Goal: Task Accomplishment & Management: Manage account settings

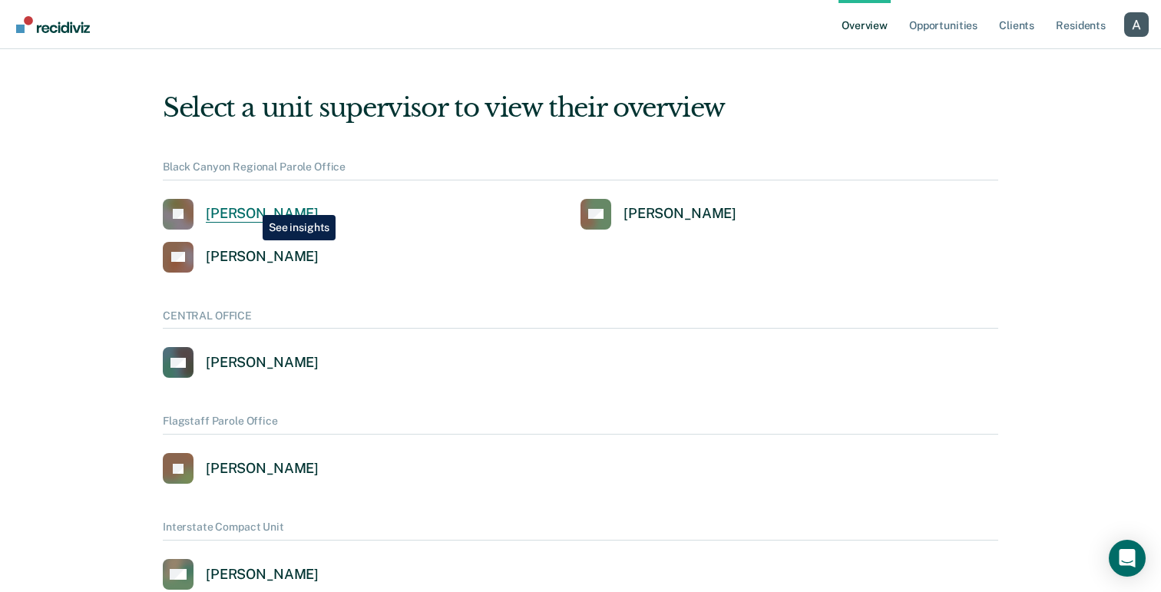
click at [251, 203] on link "JB Jennifer Barraza" at bounding box center [241, 214] width 156 height 31
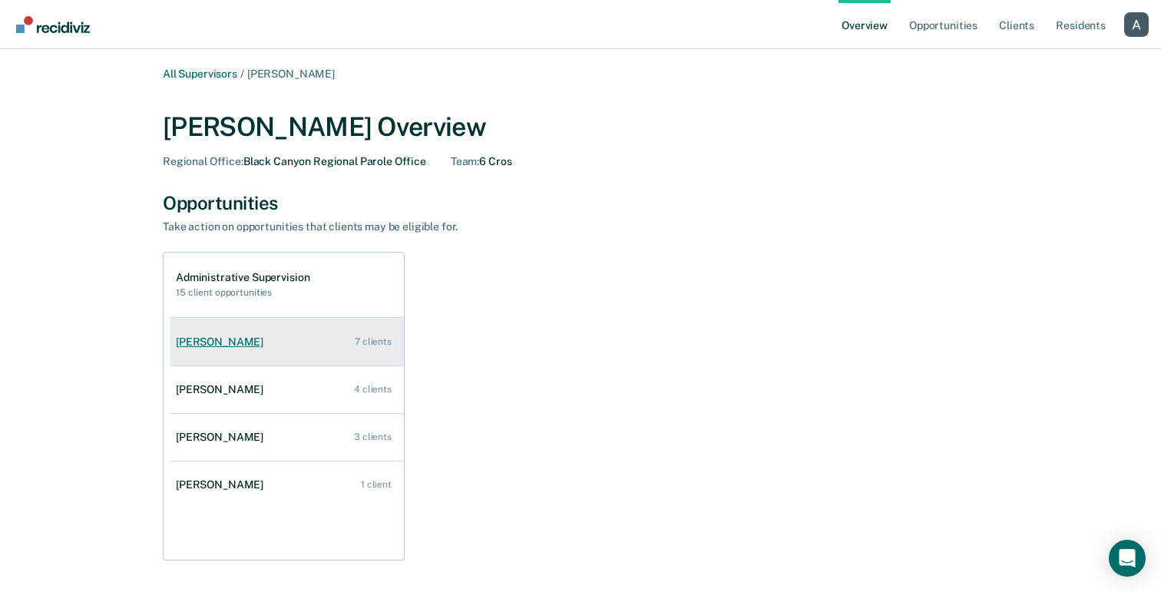
click at [207, 336] on div "John Coughlin" at bounding box center [223, 342] width 94 height 13
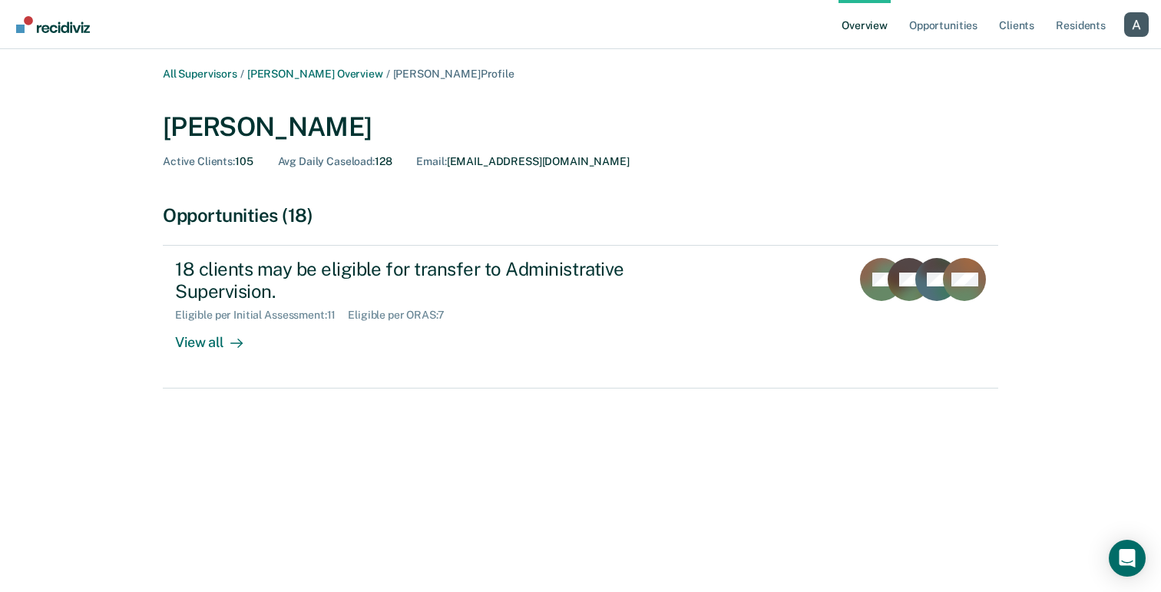
click at [1132, 25] on div "Profile dropdown button" at bounding box center [1136, 24] width 25 height 25
click at [1061, 63] on button "Profile" at bounding box center [1074, 70] width 148 height 25
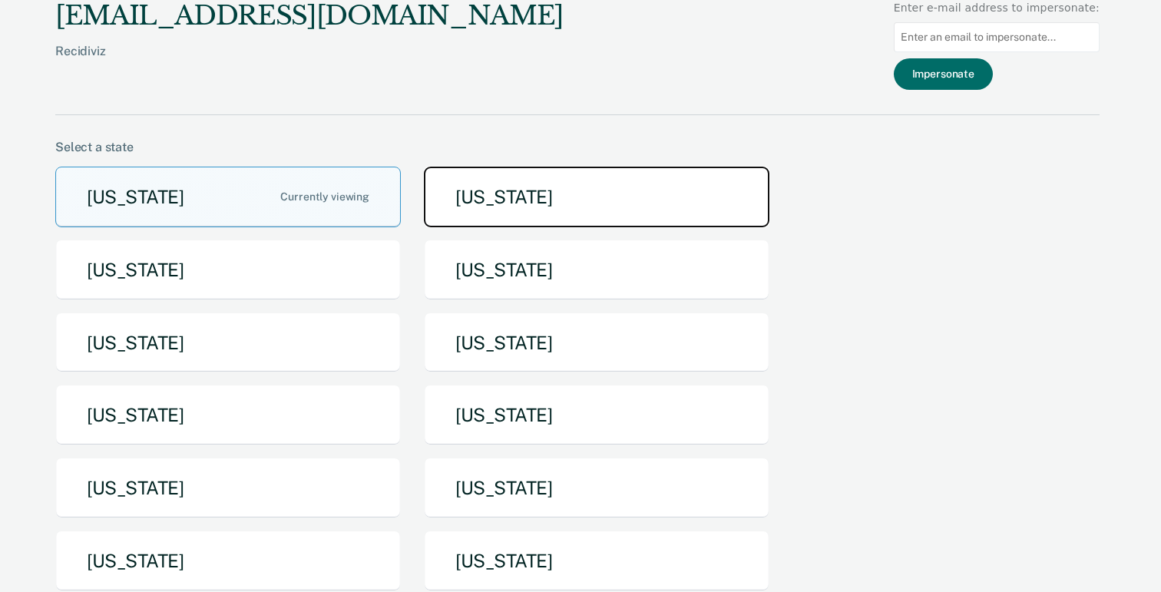
click at [531, 206] on button "[US_STATE]" at bounding box center [596, 197] width 345 height 61
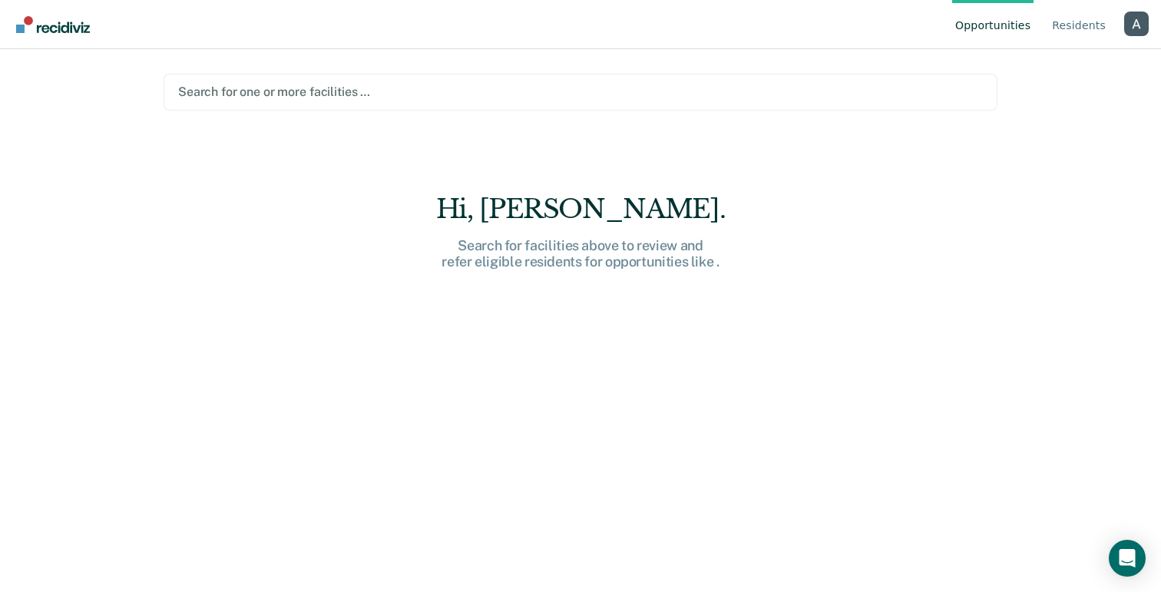
click at [1140, 20] on div "Profile dropdown button" at bounding box center [1136, 24] width 25 height 25
click at [1055, 68] on link "Profile" at bounding box center [1074, 71] width 99 height 13
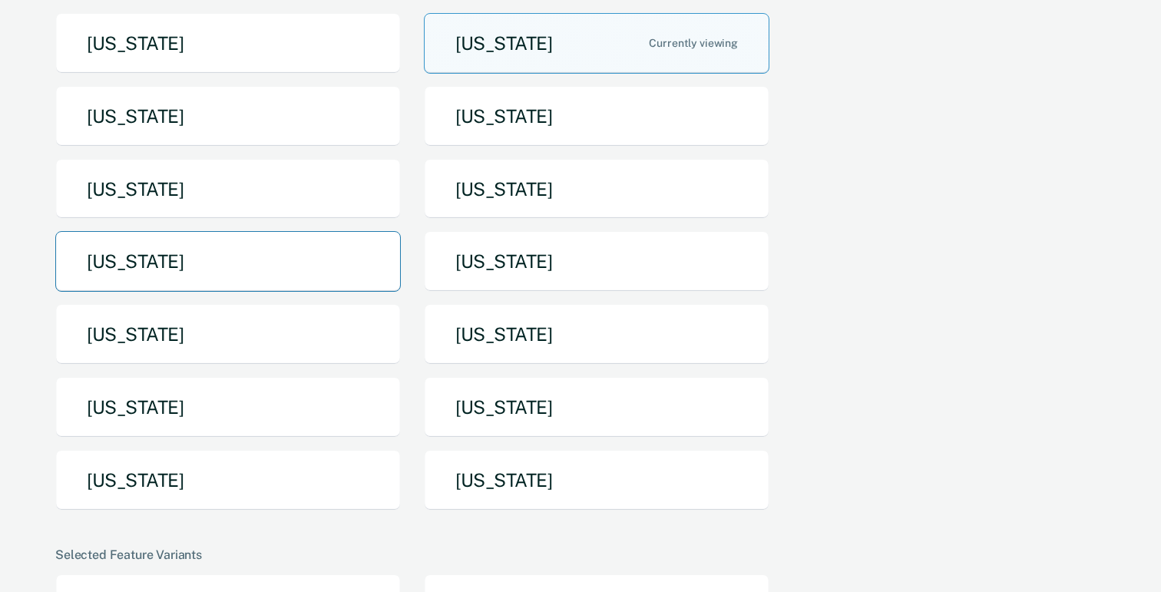
scroll to position [170, 0]
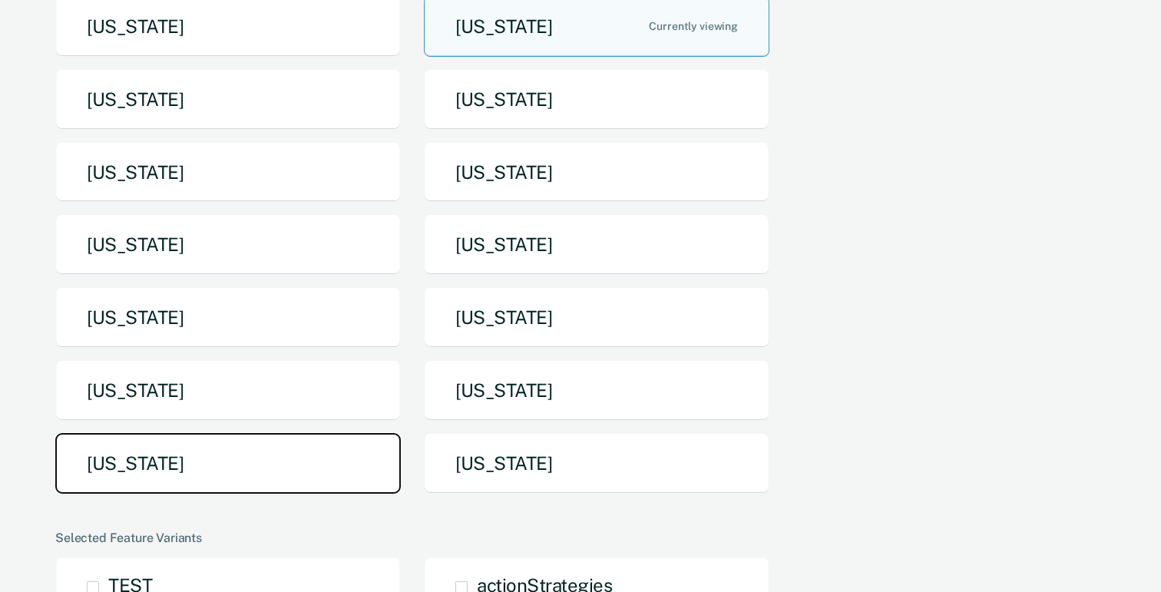
click at [192, 448] on button "[US_STATE]" at bounding box center [227, 463] width 345 height 61
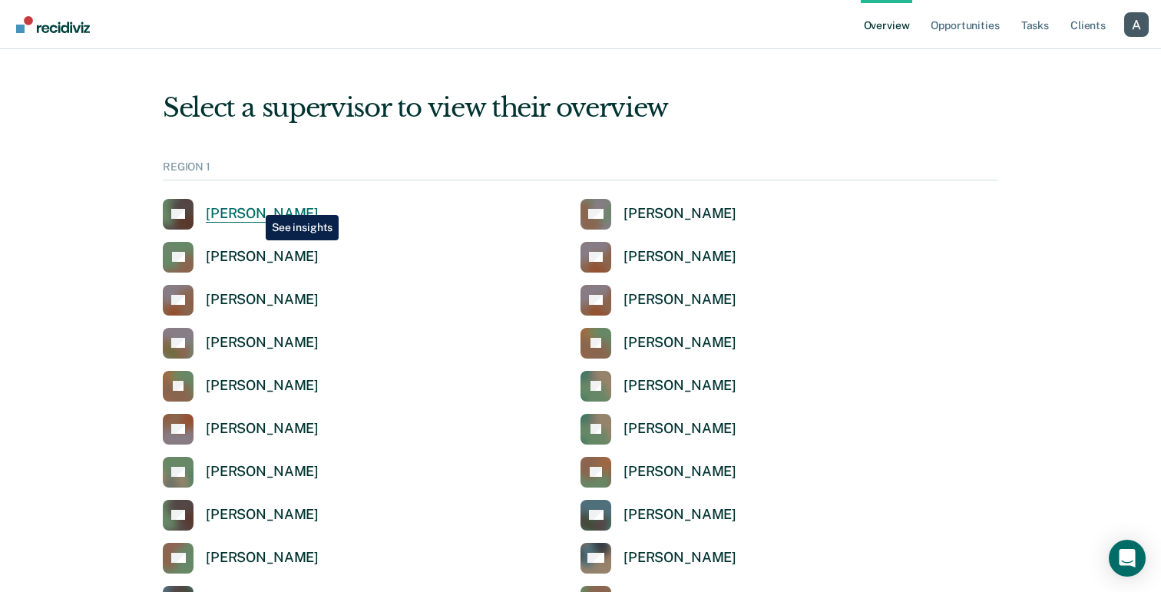
click at [254, 203] on link "LA Luz Alvarez-Cruz" at bounding box center [241, 214] width 156 height 31
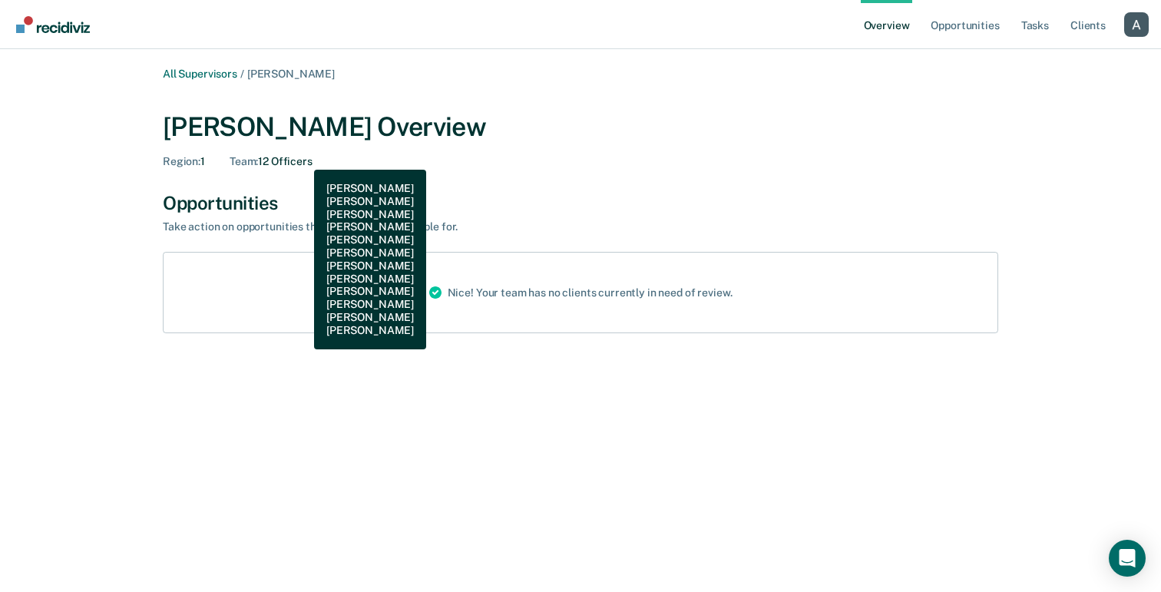
click at [302, 158] on div "Team : 12 Officers" at bounding box center [271, 161] width 83 height 13
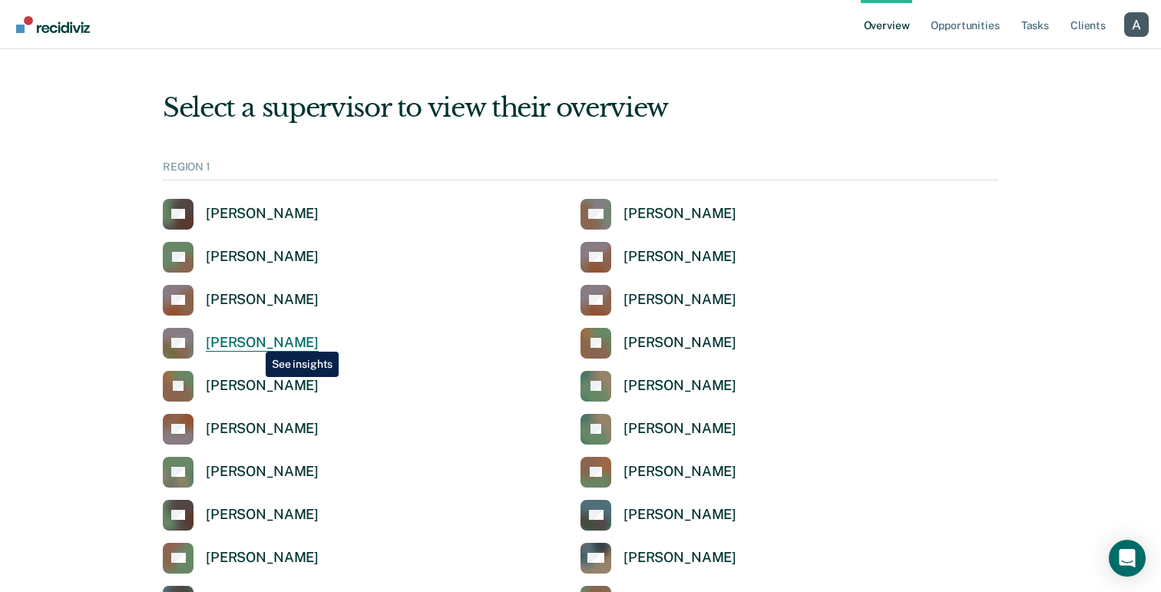
click at [254, 340] on div "[PERSON_NAME]" at bounding box center [262, 343] width 113 height 18
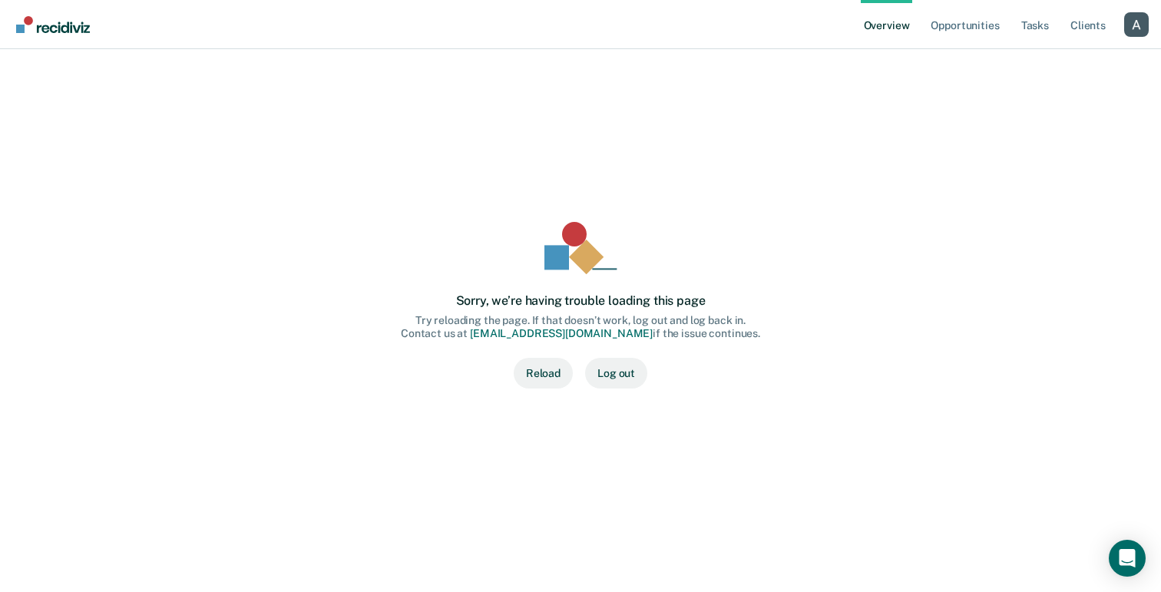
click at [527, 372] on button "Reload" at bounding box center [543, 373] width 59 height 31
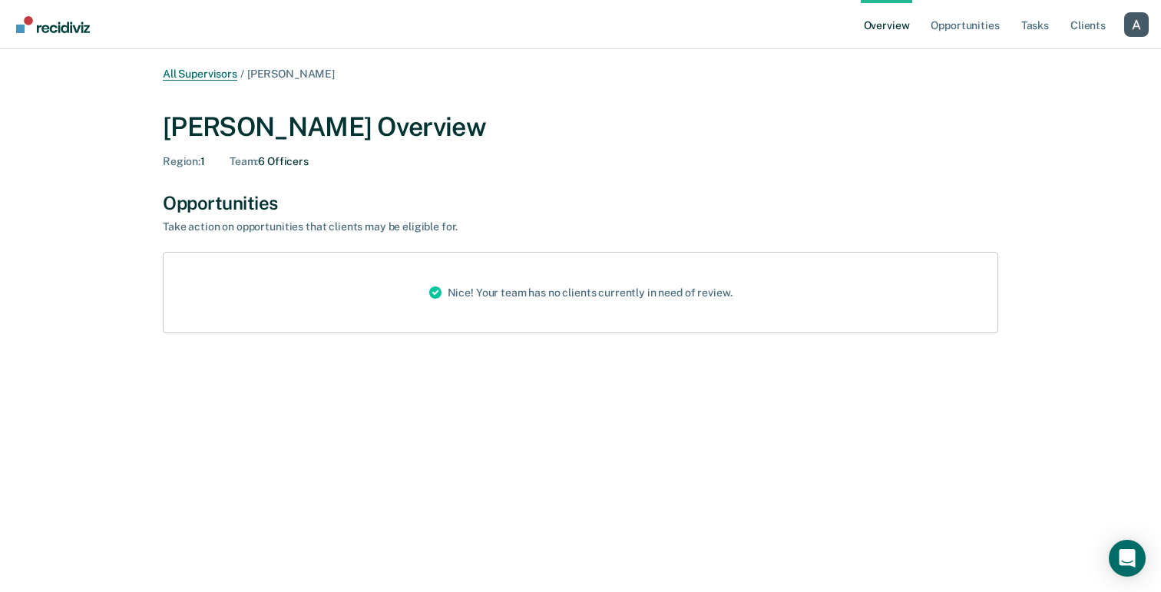
click at [178, 71] on link "All Supervisors" at bounding box center [200, 74] width 74 height 13
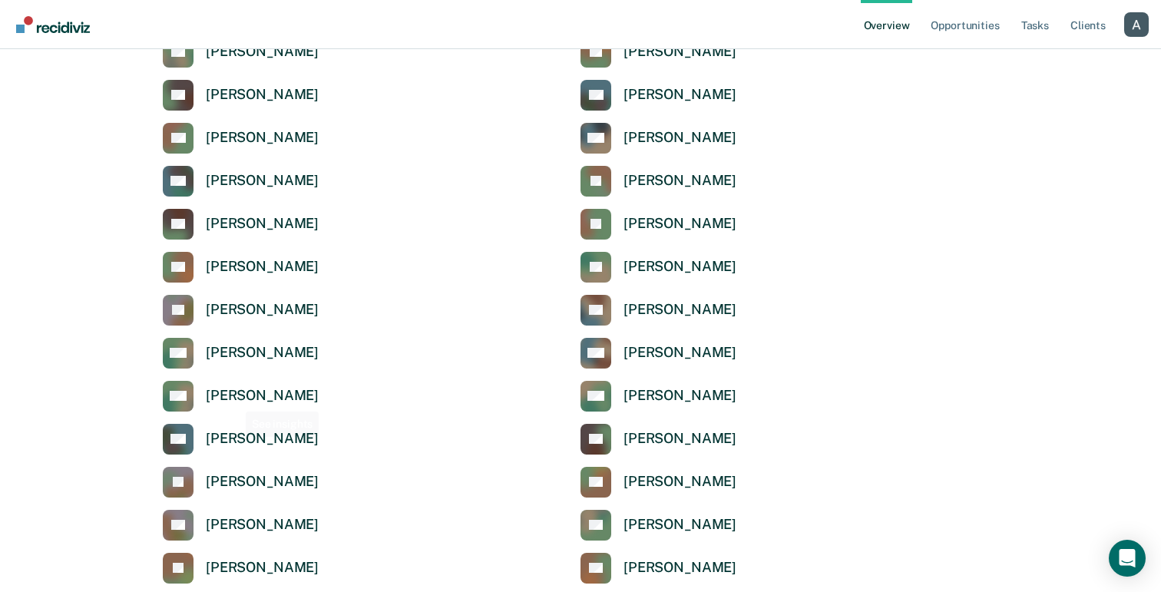
scroll to position [749, 0]
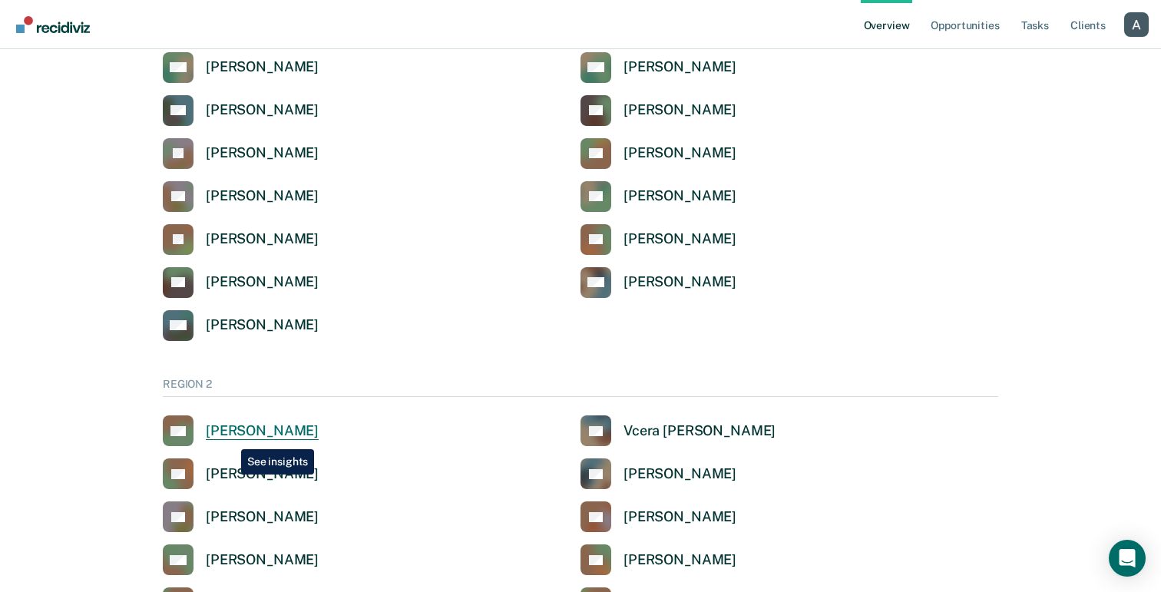
click at [230, 438] on div "[PERSON_NAME]" at bounding box center [262, 431] width 113 height 18
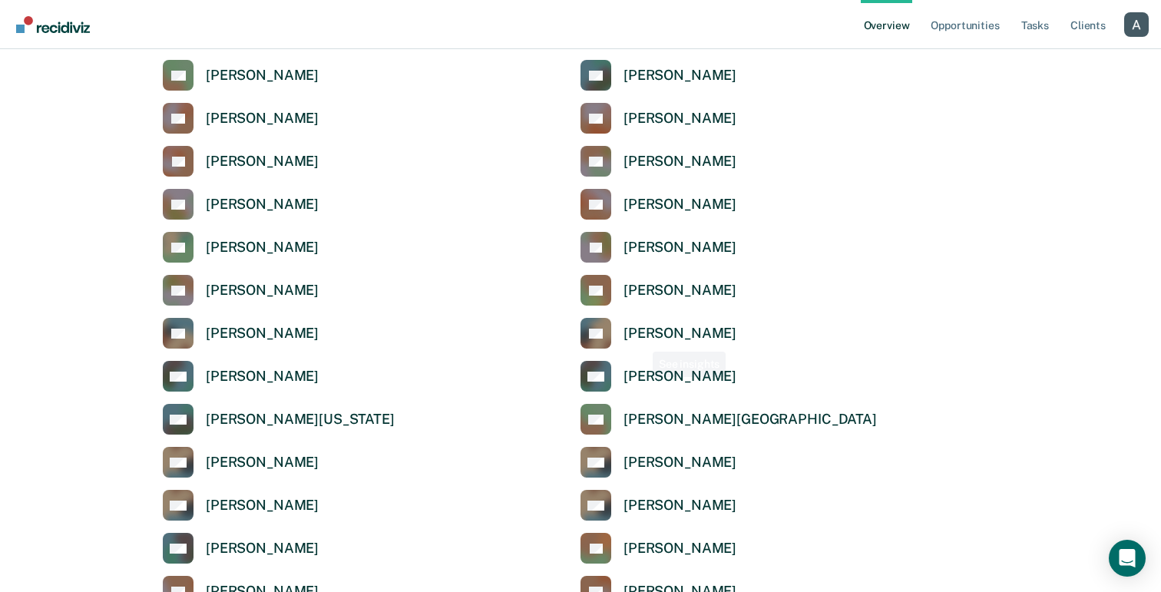
scroll to position [1963, 0]
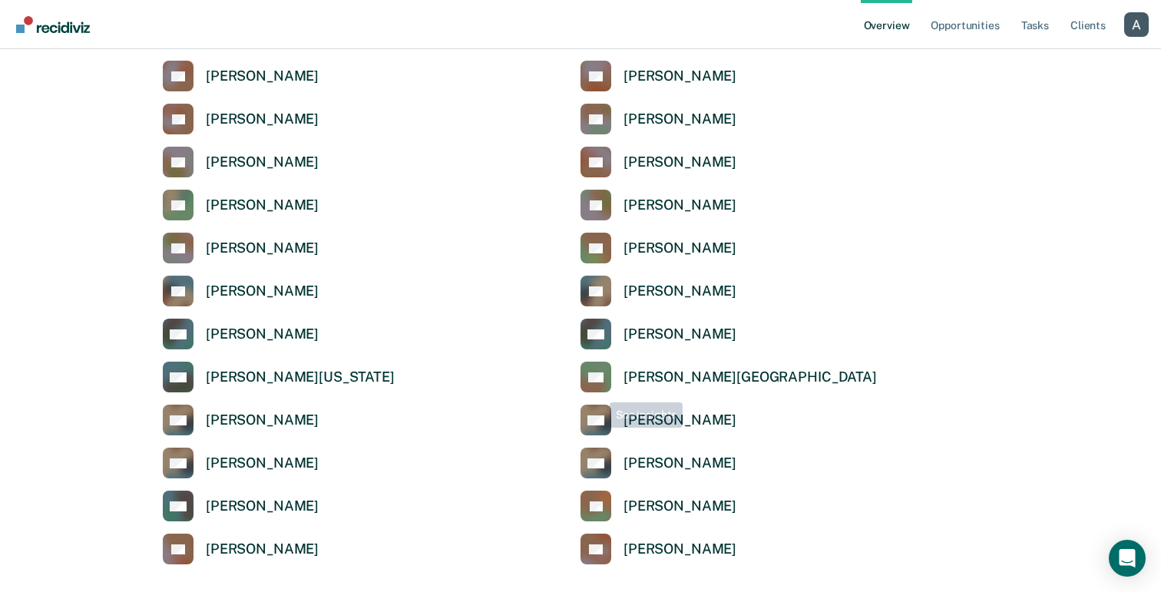
click at [634, 379] on div "[PERSON_NAME][GEOGRAPHIC_DATA]" at bounding box center [749, 378] width 253 height 18
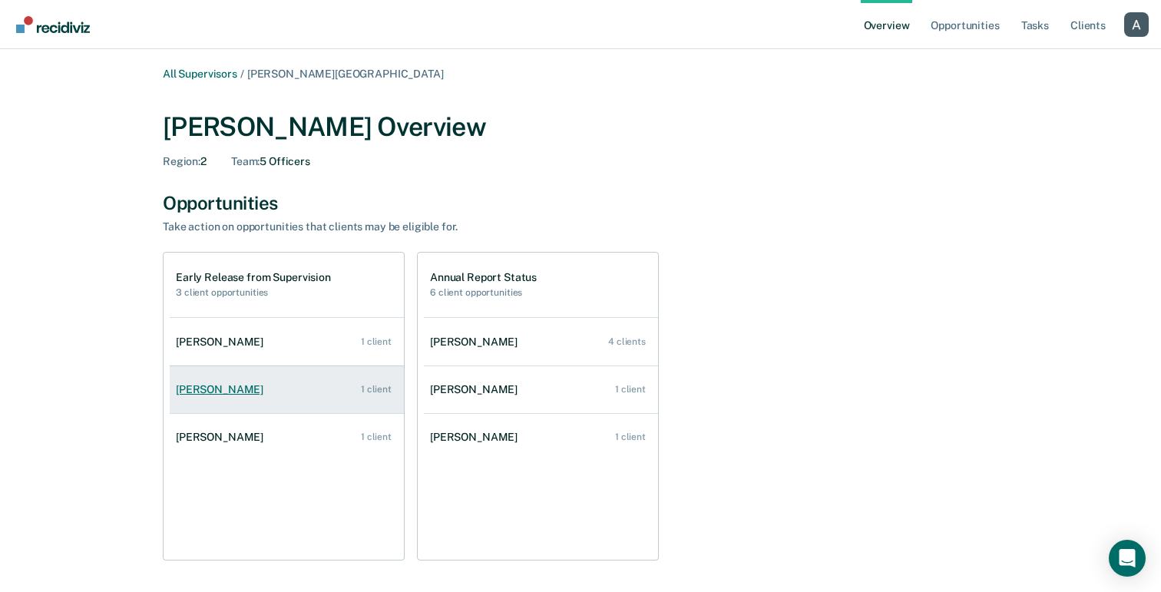
click at [201, 395] on div "[PERSON_NAME]" at bounding box center [223, 389] width 94 height 13
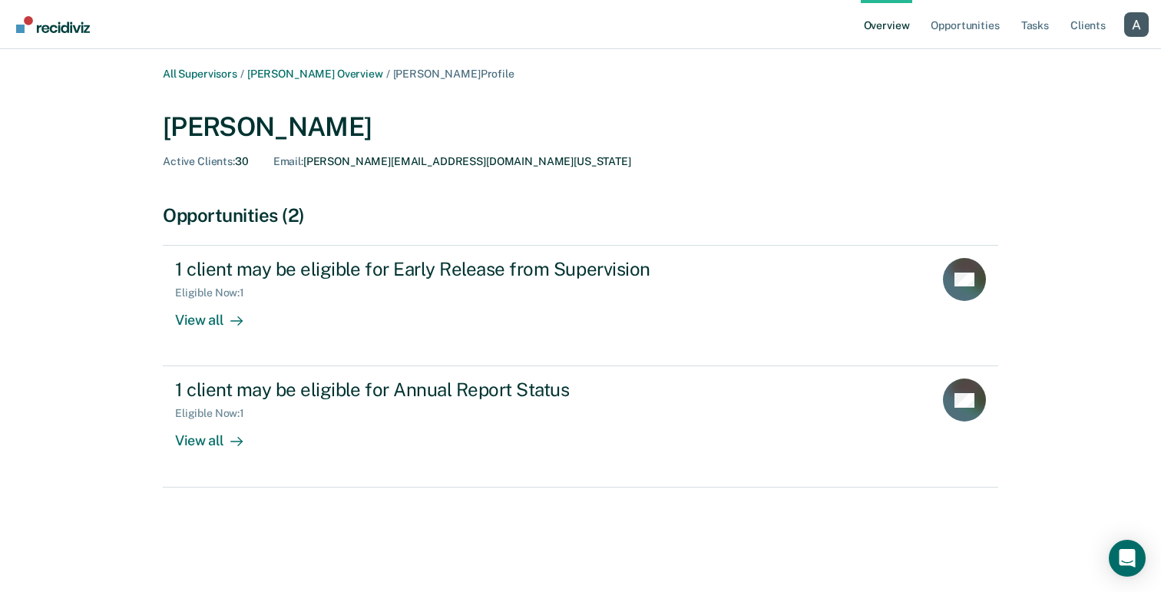
click at [1131, 21] on div "Profile dropdown button" at bounding box center [1136, 24] width 25 height 25
click at [1050, 75] on link "Profile" at bounding box center [1074, 70] width 99 height 13
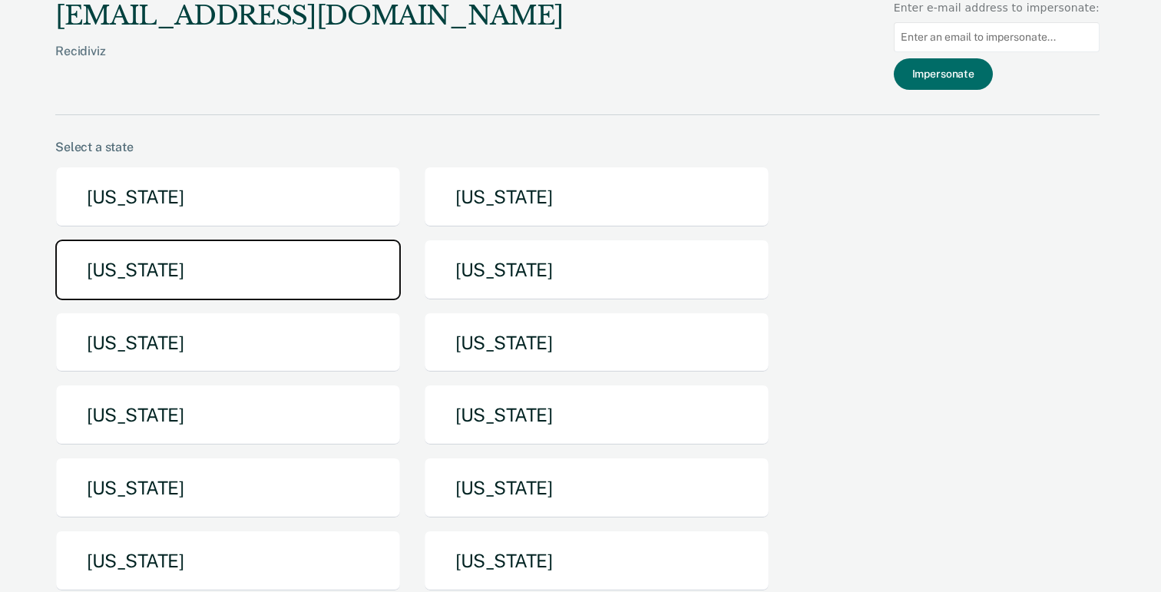
click at [291, 286] on button "[US_STATE]" at bounding box center [227, 270] width 345 height 61
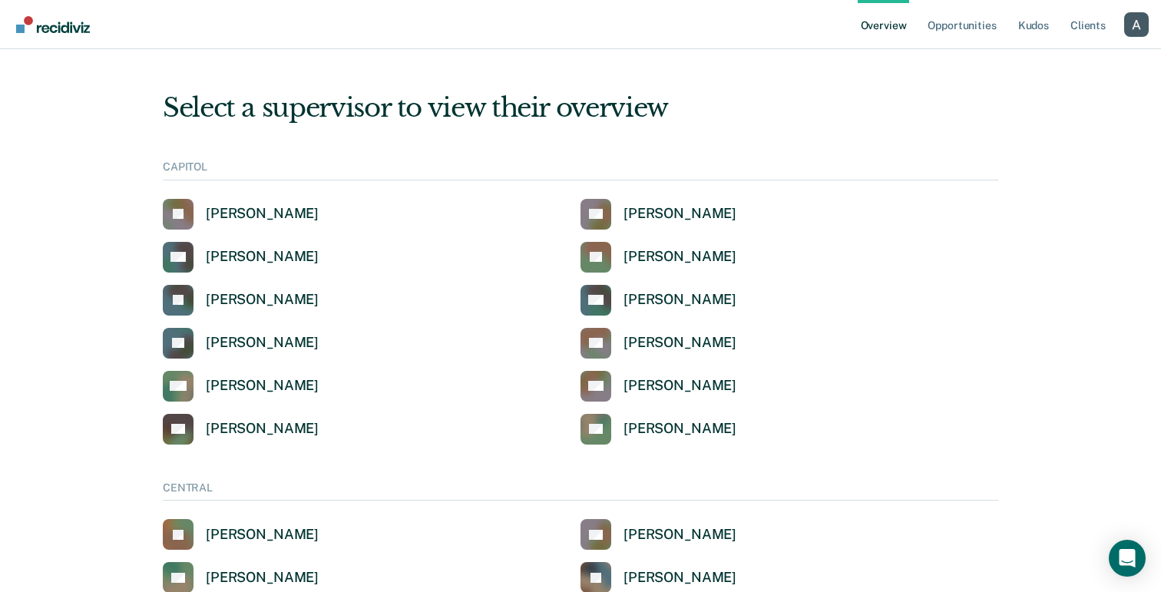
click at [1132, 14] on div "Profile dropdown button" at bounding box center [1136, 24] width 25 height 25
click at [1043, 68] on link "Profile" at bounding box center [1074, 70] width 99 height 13
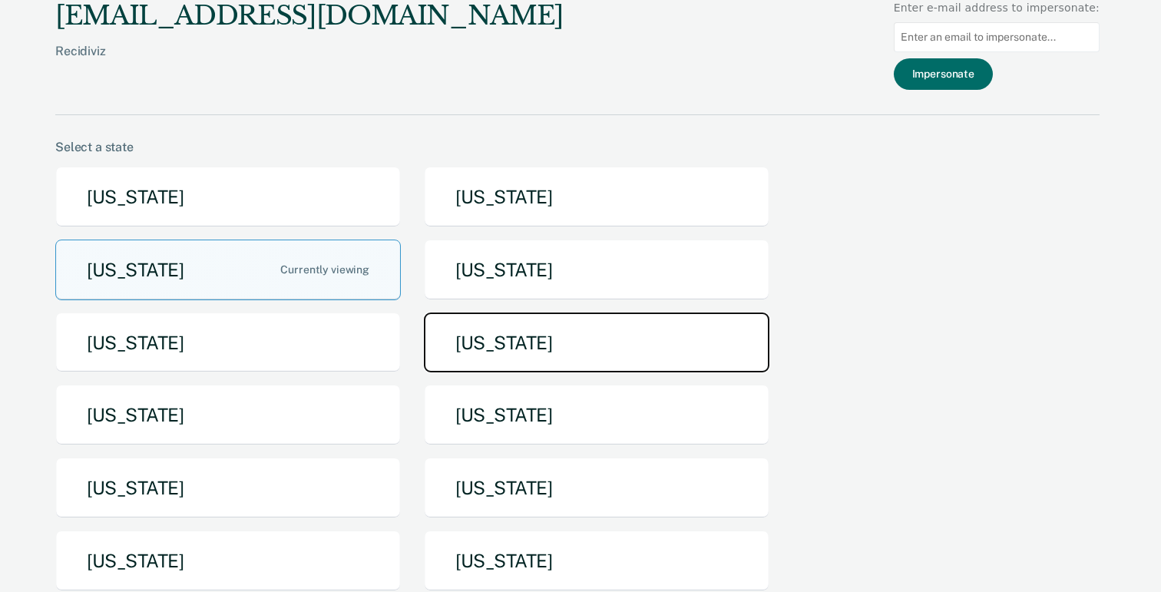
click at [486, 334] on button "[US_STATE]" at bounding box center [596, 342] width 345 height 61
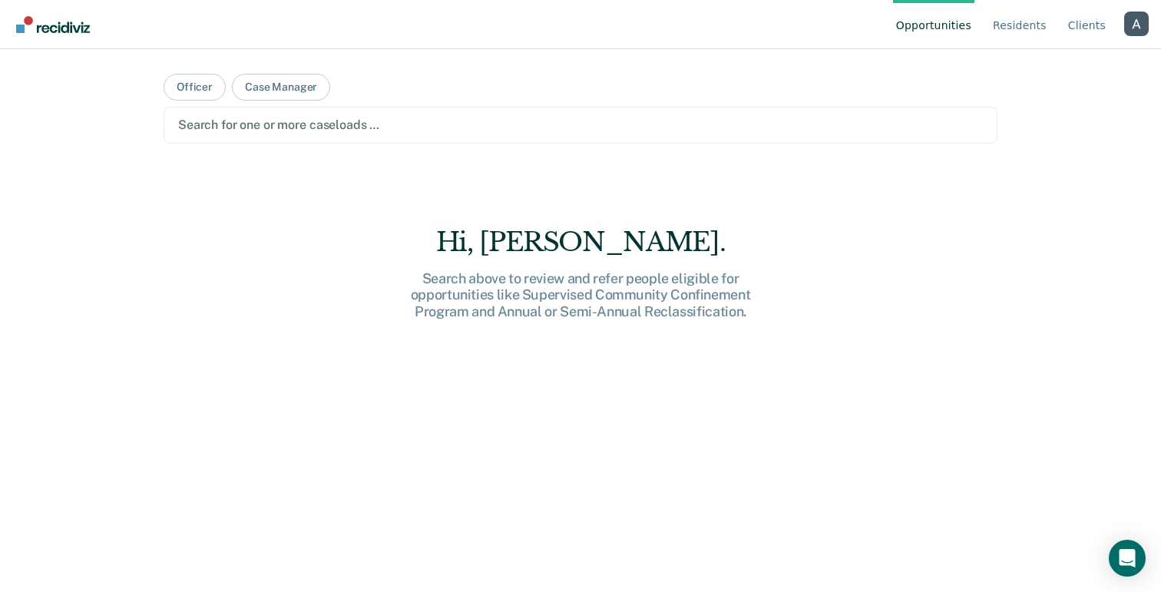
click at [1137, 25] on div "Profile dropdown button" at bounding box center [1136, 24] width 25 height 25
click at [1046, 68] on link "Profile" at bounding box center [1074, 71] width 99 height 13
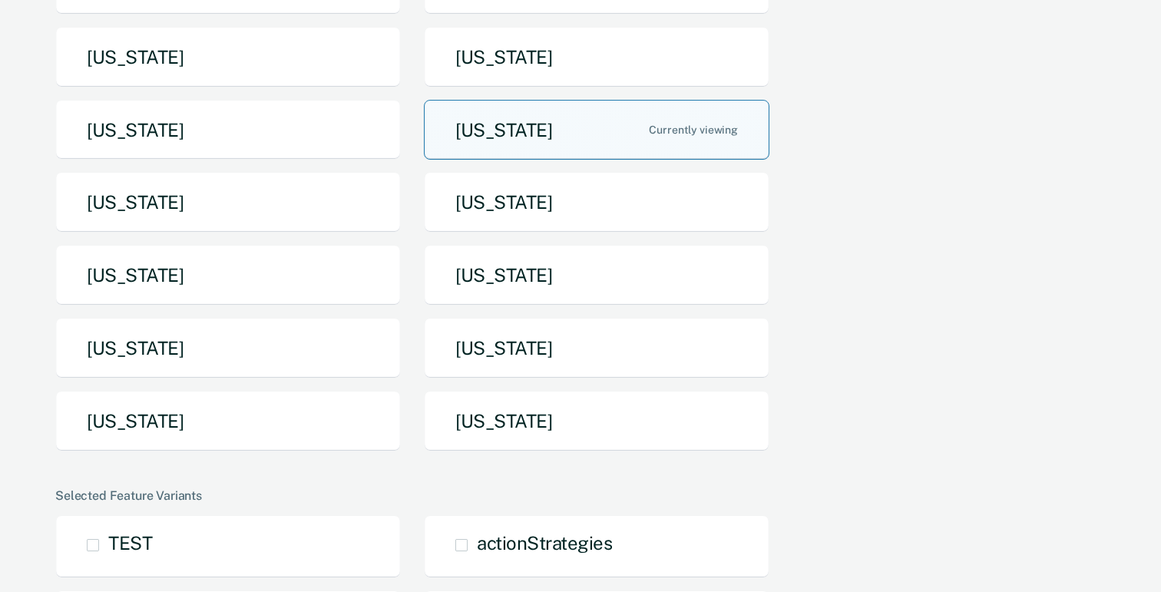
scroll to position [217, 0]
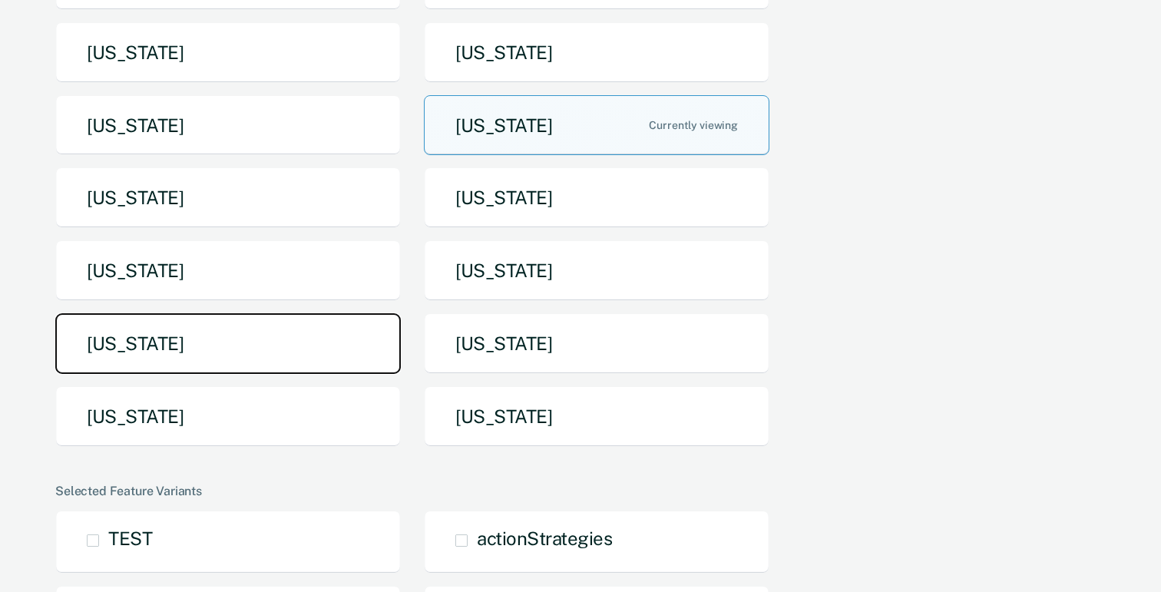
click at [251, 337] on button "[US_STATE]" at bounding box center [227, 343] width 345 height 61
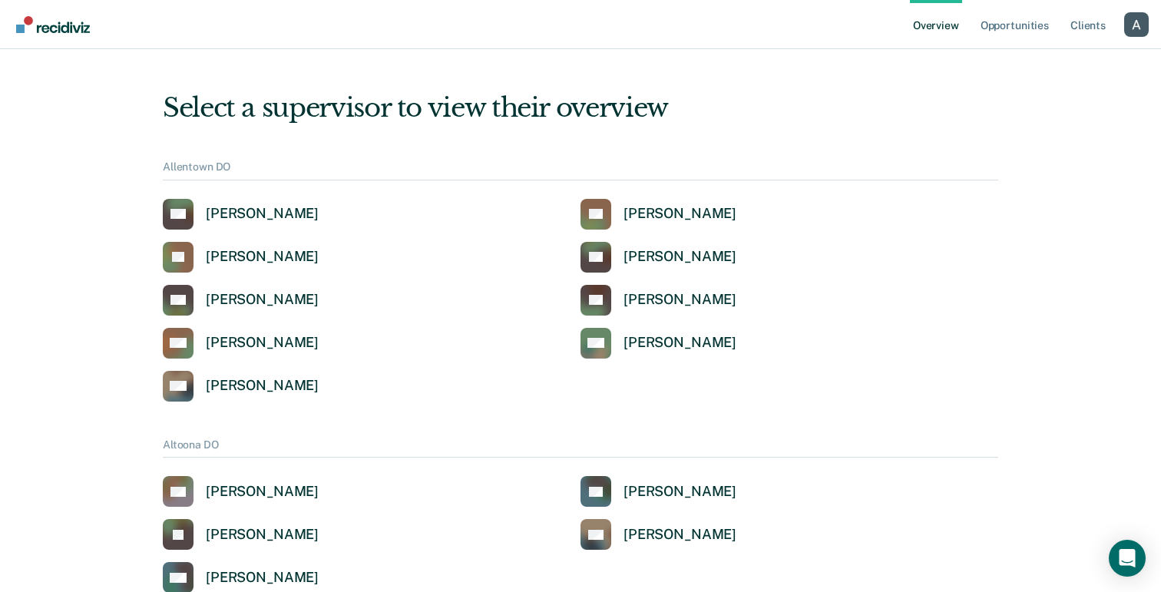
click at [1140, 18] on div "Profile dropdown button" at bounding box center [1136, 24] width 25 height 25
click at [1073, 62] on button "Profile" at bounding box center [1074, 70] width 148 height 25
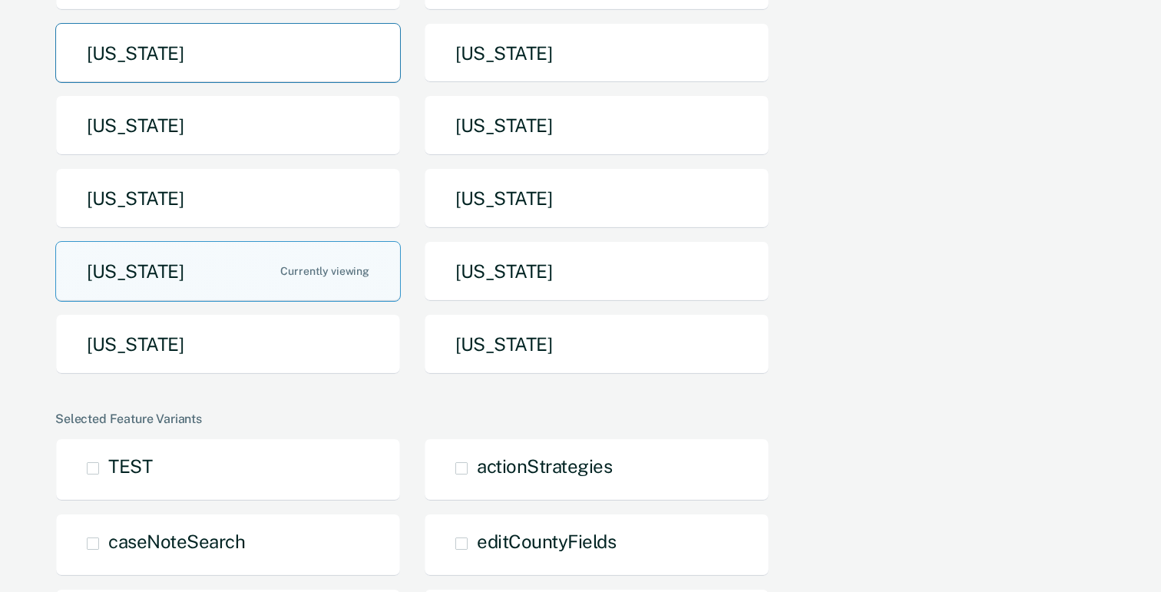
scroll to position [295, 0]
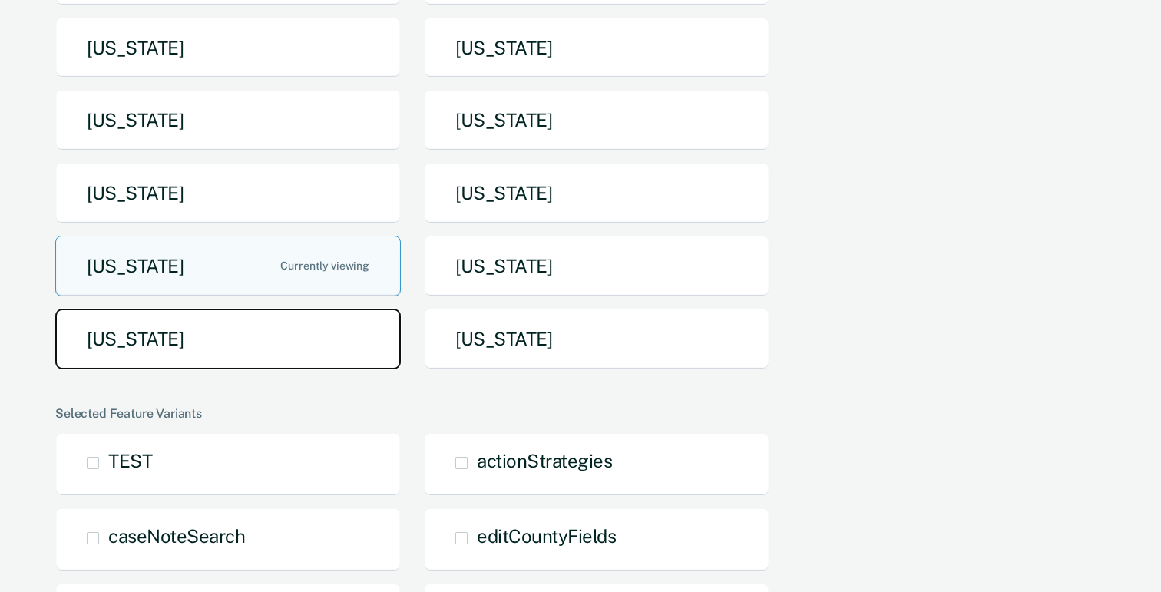
click at [305, 329] on button "[US_STATE]" at bounding box center [227, 339] width 345 height 61
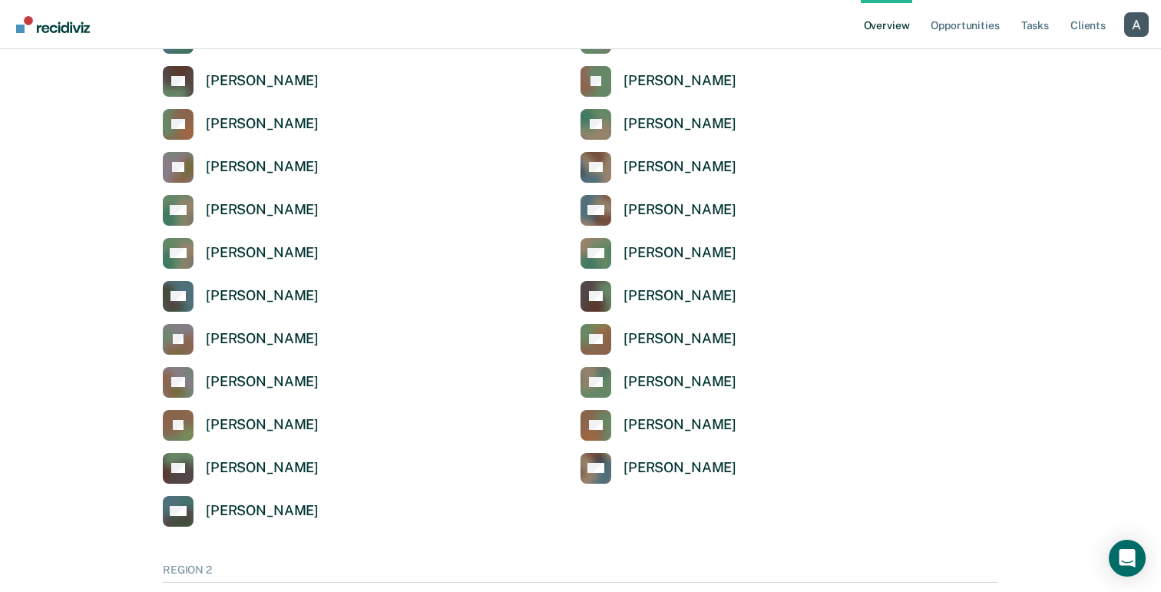
scroll to position [815, 0]
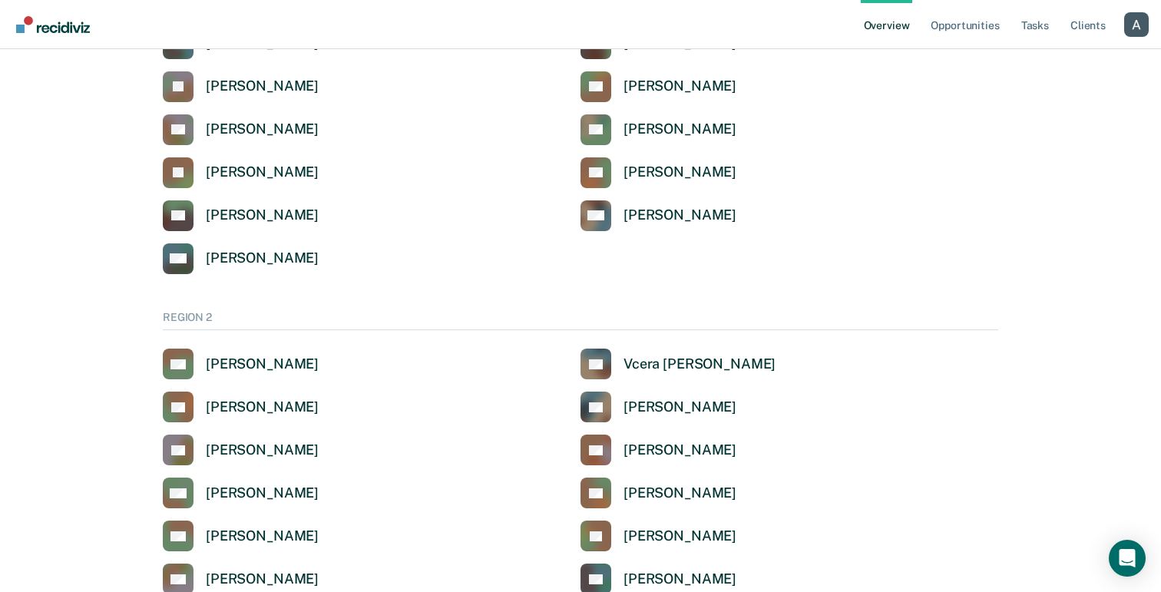
click at [1126, 28] on div "Profile dropdown button" at bounding box center [1136, 24] width 25 height 25
click at [1059, 72] on link "Profile" at bounding box center [1074, 70] width 99 height 13
